Goal: Task Accomplishment & Management: Use online tool/utility

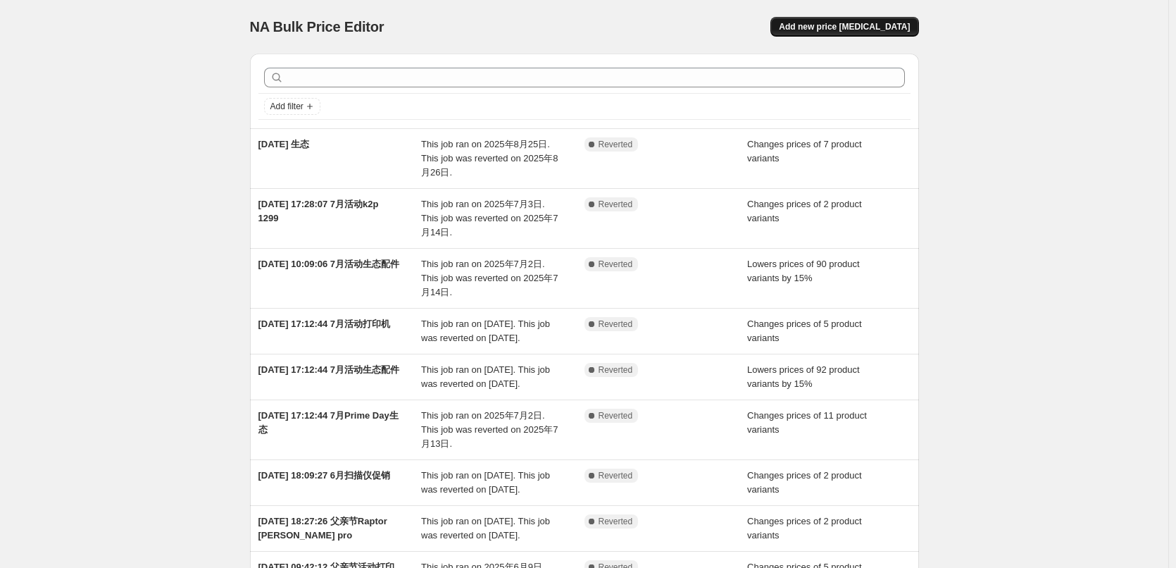
click at [871, 30] on span "Add new price [MEDICAL_DATA]" at bounding box center [844, 26] width 131 height 11
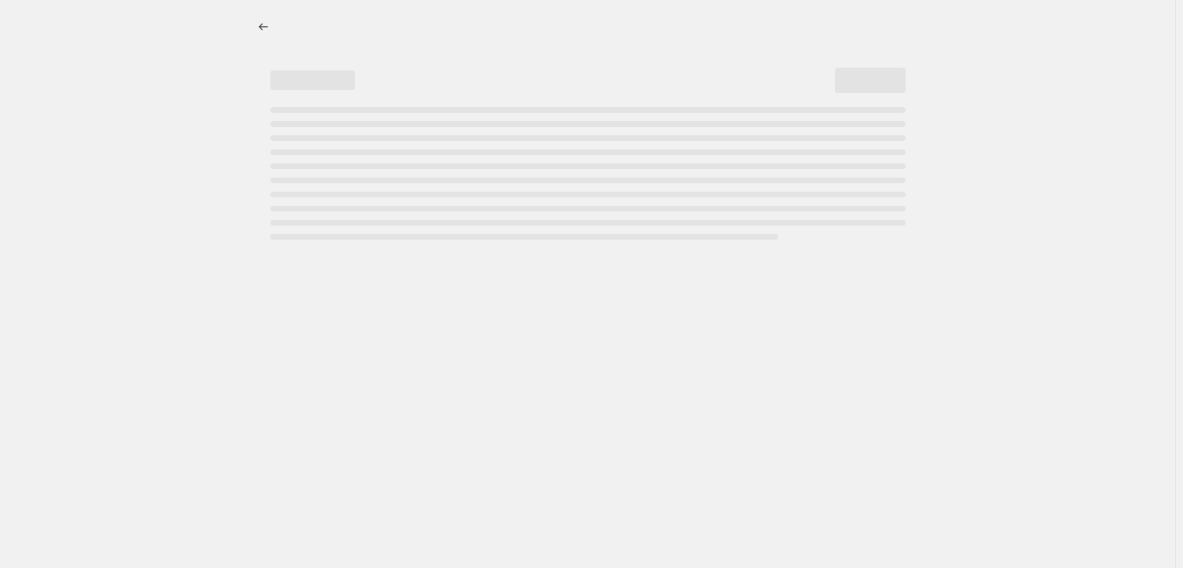
select select "percentage"
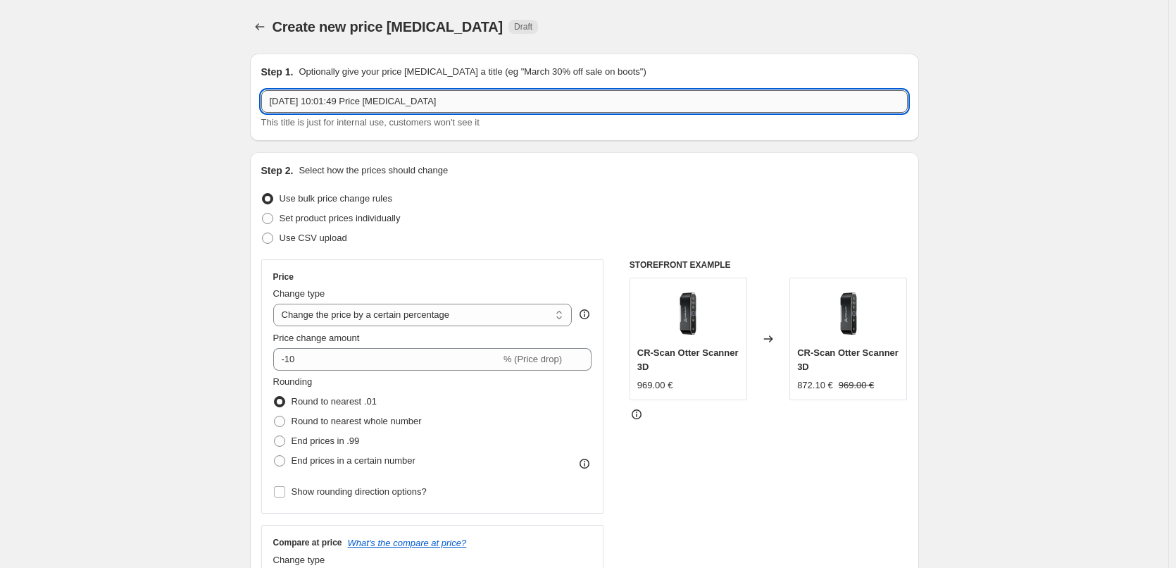
drag, startPoint x: 334, startPoint y: 102, endPoint x: 493, endPoint y: 96, distance: 159.3
click at [493, 96] on input "[DATE] 10:01:49 Price [MEDICAL_DATA]" at bounding box center [584, 101] width 647 height 23
type input "2025年9月15日 生态秋季促销"
click at [389, 220] on span "Set product prices individually" at bounding box center [340, 218] width 121 height 11
click at [263, 213] on input "Set product prices individually" at bounding box center [262, 213] width 1 height 1
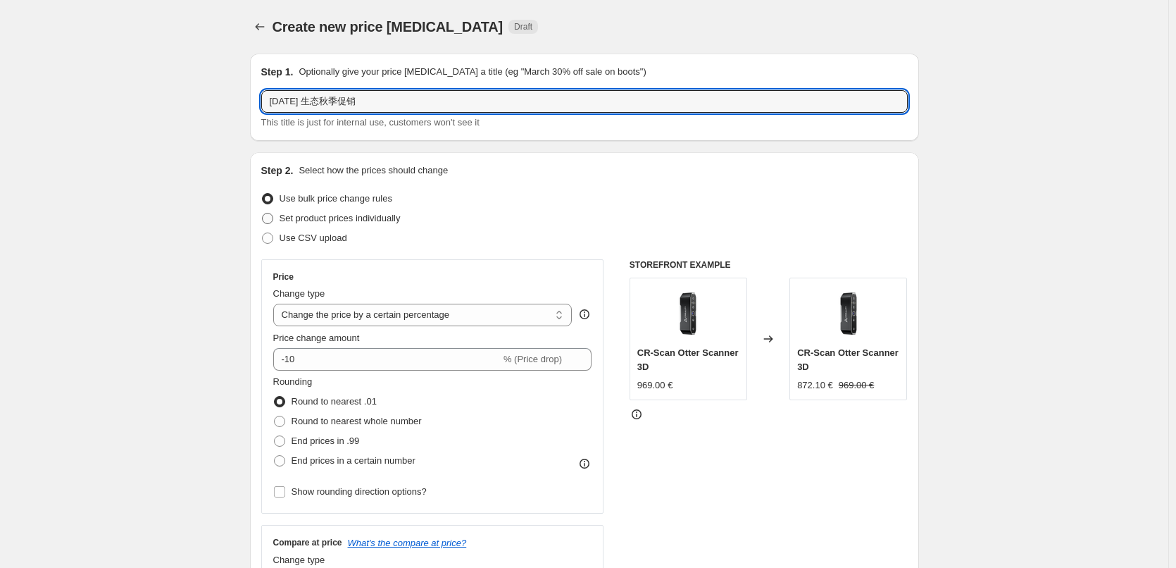
radio input "true"
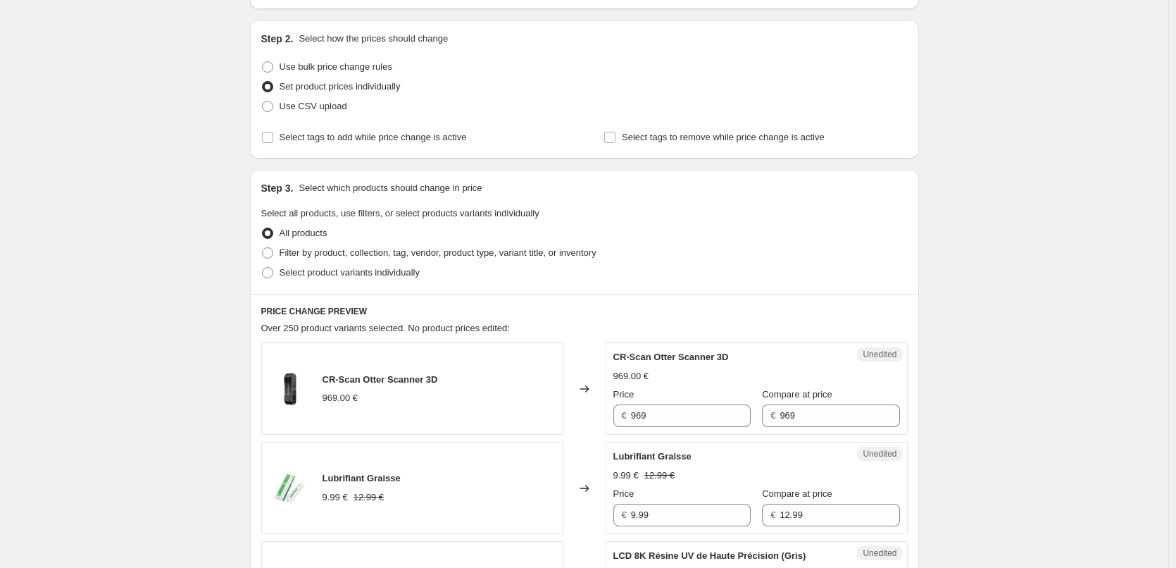
scroll to position [141, 0]
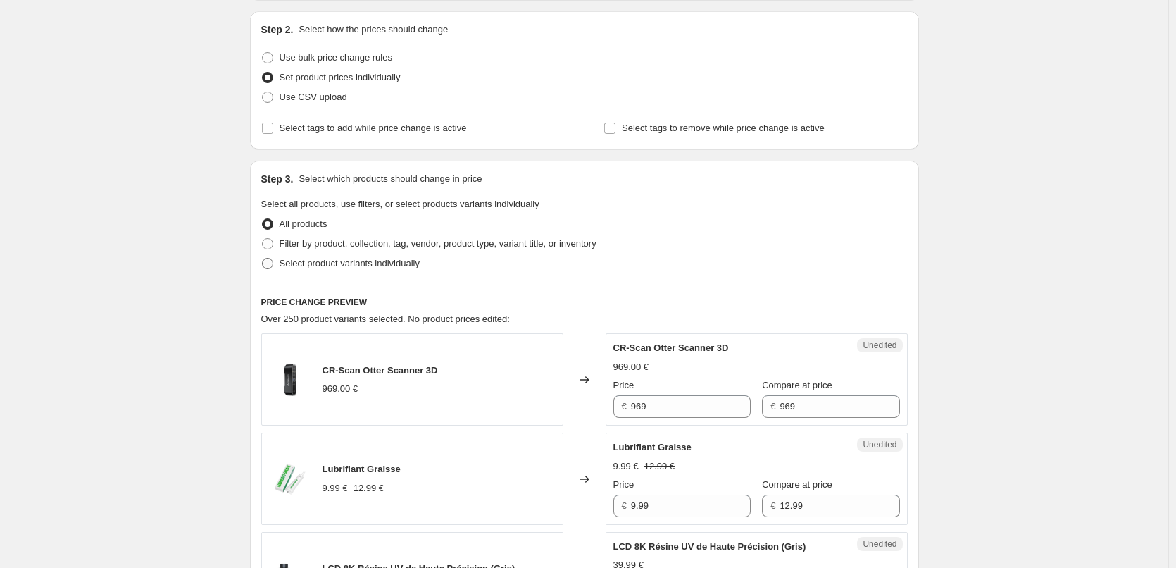
click at [401, 264] on span "Select product variants individually" at bounding box center [350, 263] width 140 height 11
click at [263, 259] on input "Select product variants individually" at bounding box center [262, 258] width 1 height 1
radio input "true"
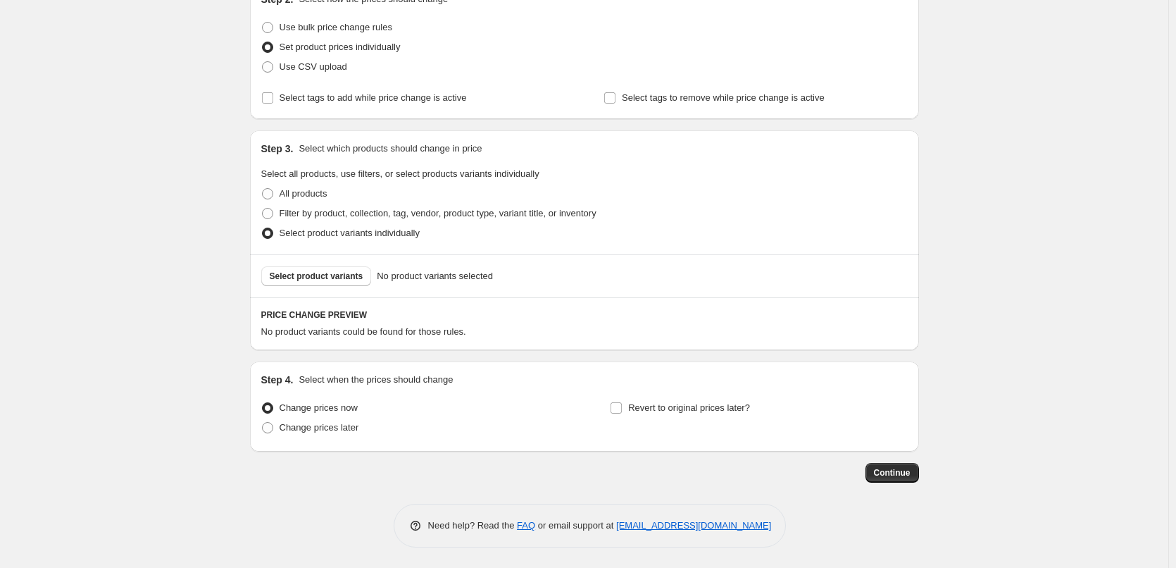
scroll to position [172, 0]
click at [351, 279] on span "Select product variants" at bounding box center [317, 275] width 94 height 11
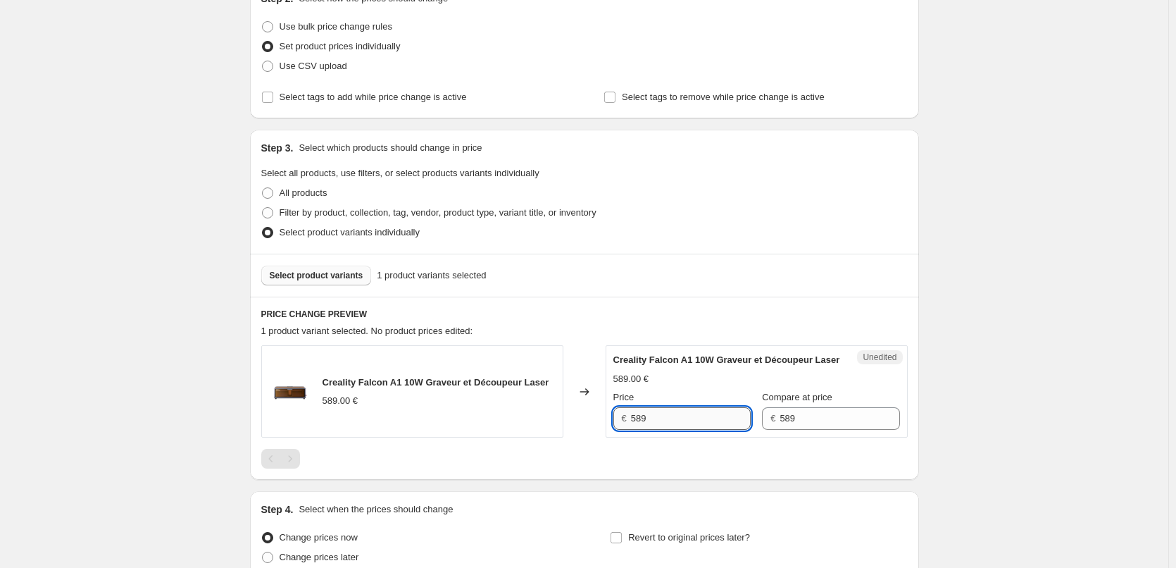
click at [702, 430] on input "589" at bounding box center [691, 418] width 120 height 23
type input "539"
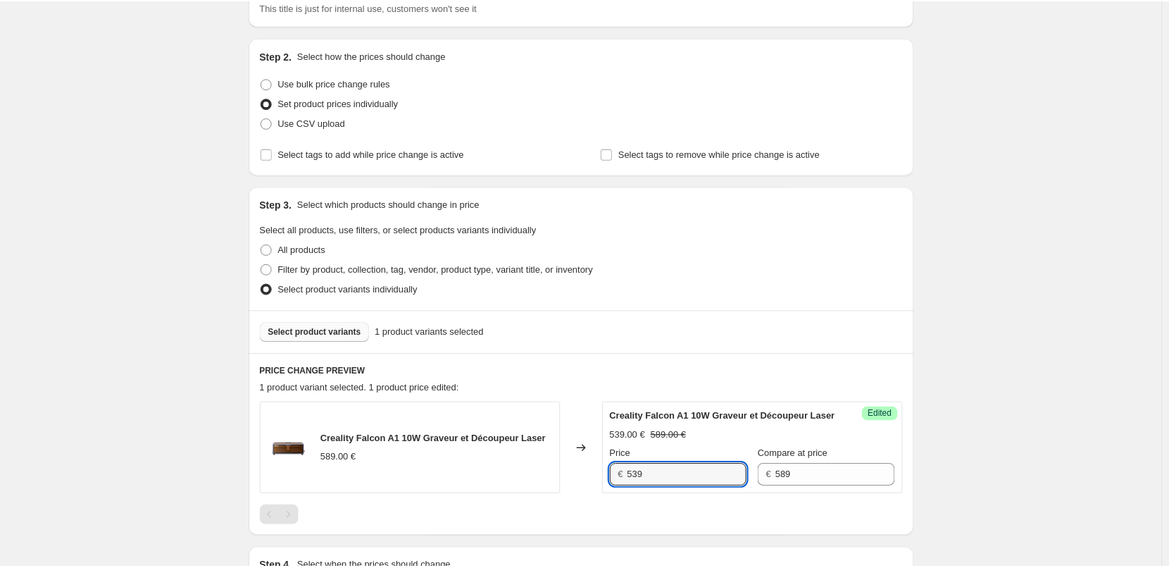
scroll to position [0, 0]
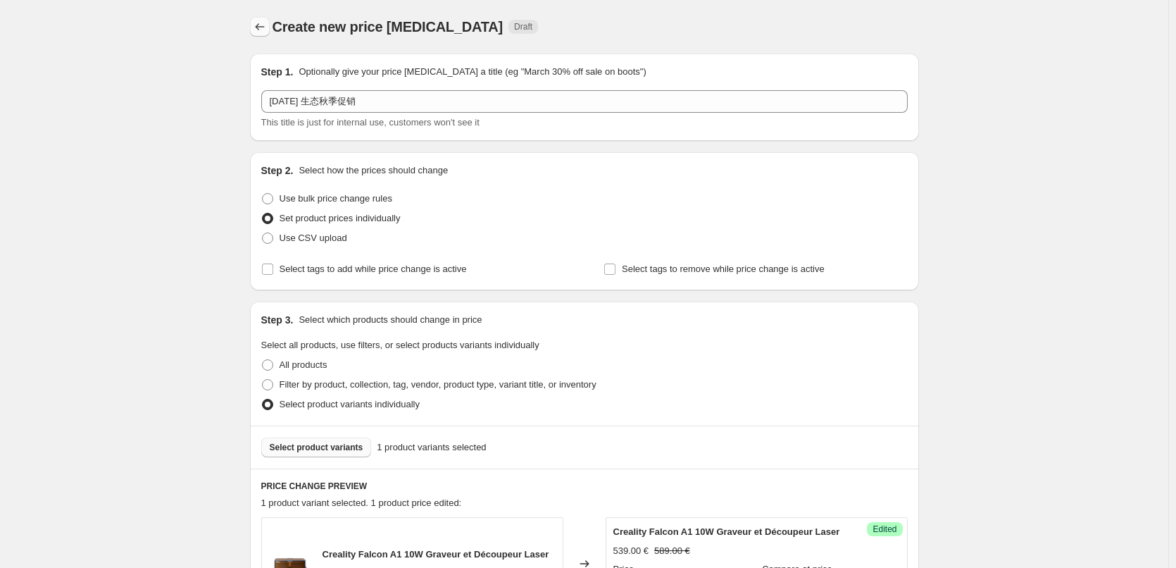
click at [261, 27] on icon "Price change jobs" at bounding box center [260, 27] width 14 height 14
